Goal: Check status: Check status

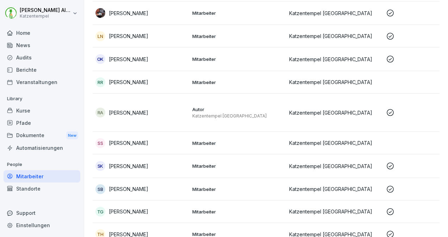
scroll to position [283, 0]
click at [256, 164] on p "Mitarbeiter" at bounding box center [237, 166] width 91 height 6
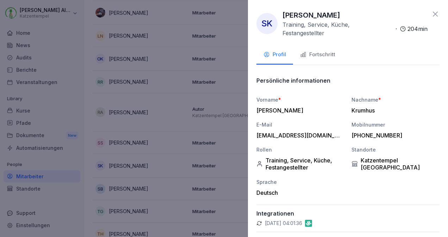
click at [333, 50] on button "Fortschritt" at bounding box center [317, 55] width 49 height 19
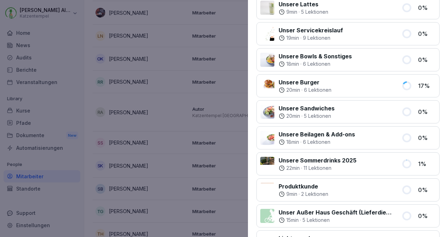
scroll to position [469, 0]
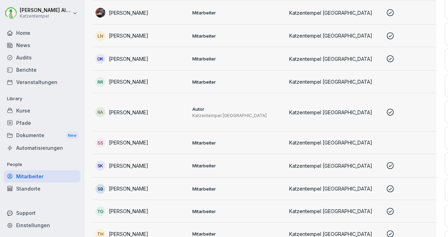
click at [80, 110] on div at bounding box center [224, 118] width 448 height 237
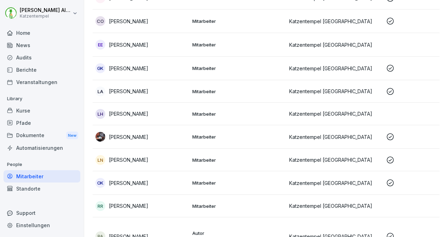
scroll to position [138, 0]
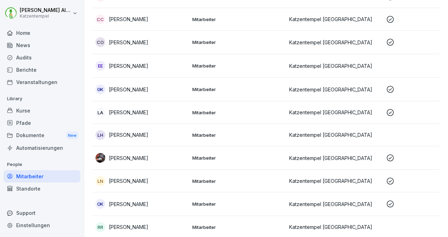
click at [219, 131] on td "Mitarbeiter" at bounding box center [238, 135] width 97 height 23
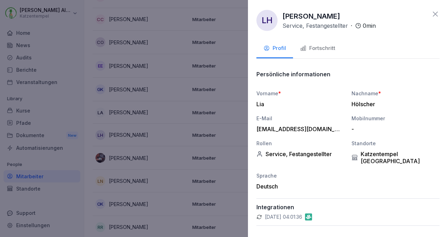
click at [330, 43] on button "Fortschritt" at bounding box center [317, 48] width 49 height 19
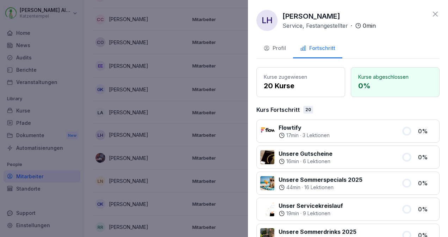
click at [431, 12] on icon at bounding box center [435, 14] width 8 height 8
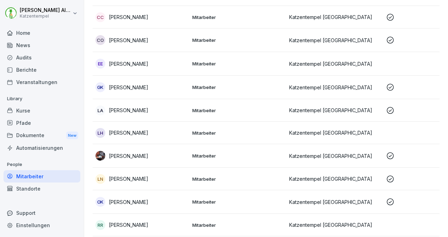
scroll to position [137, 0]
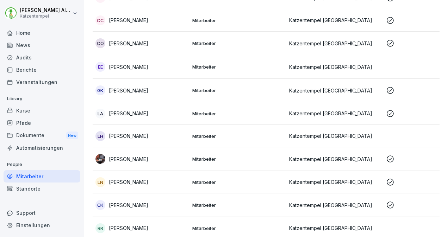
click at [344, 159] on p "Katzentempel [GEOGRAPHIC_DATA]" at bounding box center [334, 159] width 91 height 7
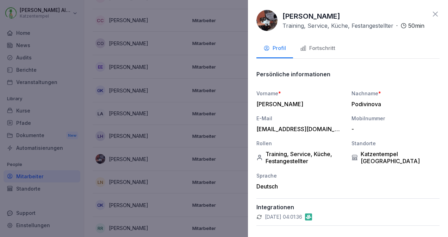
click at [330, 53] on div "Fortschritt" at bounding box center [317, 48] width 35 height 8
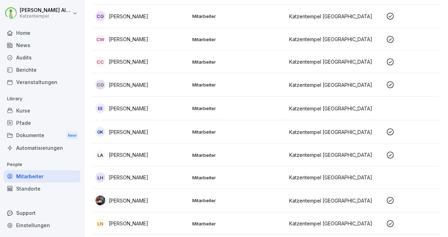
scroll to position [95, 0]
click at [377, 33] on td "Katzentempel [GEOGRAPHIC_DATA]" at bounding box center [334, 40] width 97 height 23
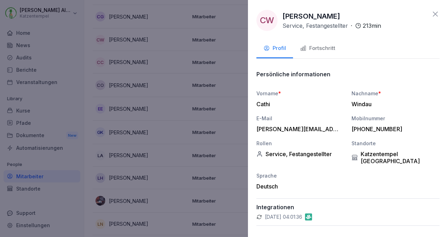
click at [325, 46] on div "Fortschritt" at bounding box center [317, 48] width 35 height 8
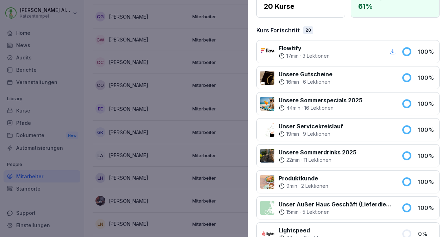
scroll to position [80, 0]
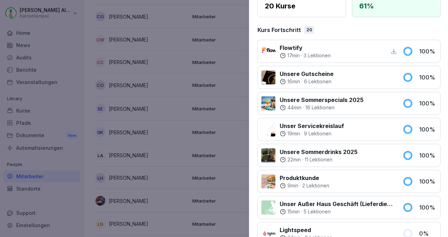
click at [106, 5] on div at bounding box center [224, 118] width 448 height 237
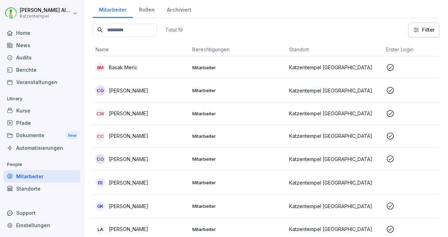
scroll to position [21, 0]
